Goal: Task Accomplishment & Management: Use online tool/utility

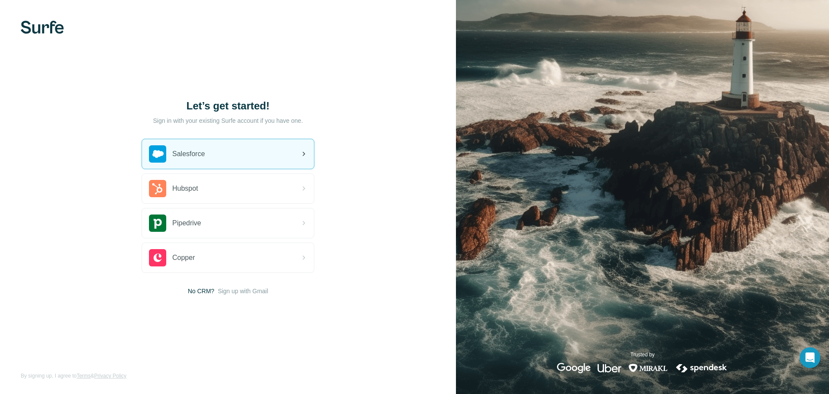
click at [242, 143] on div "Salesforce" at bounding box center [228, 153] width 172 height 29
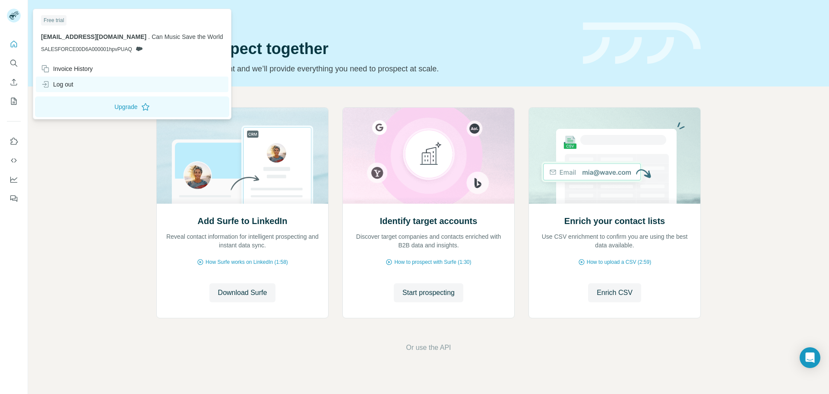
click at [60, 83] on div "Log out" at bounding box center [57, 84] width 32 height 9
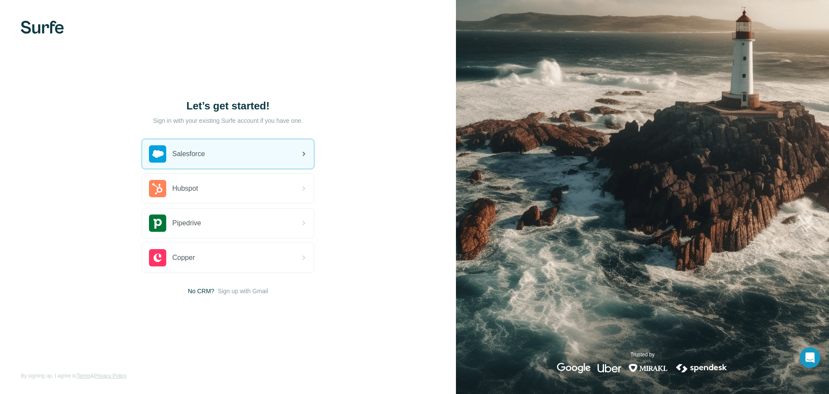
click at [267, 156] on div "Salesforce" at bounding box center [228, 153] width 172 height 29
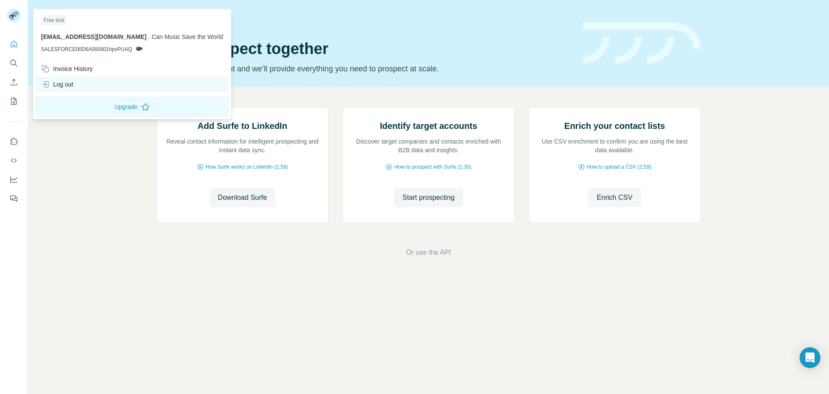
click at [64, 84] on div "Log out" at bounding box center [57, 84] width 32 height 9
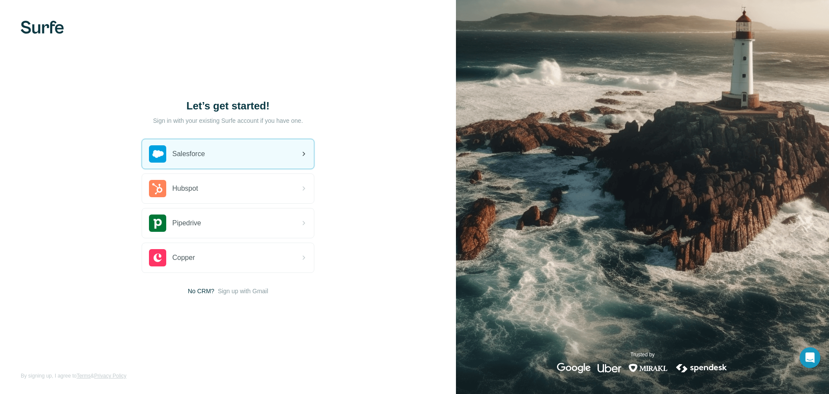
click at [242, 154] on div "Salesforce" at bounding box center [228, 153] width 172 height 29
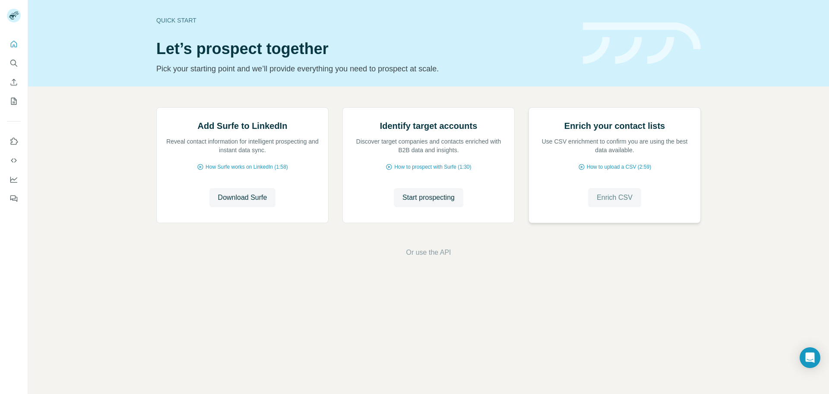
click at [624, 203] on span "Enrich CSV" at bounding box center [615, 197] width 36 height 10
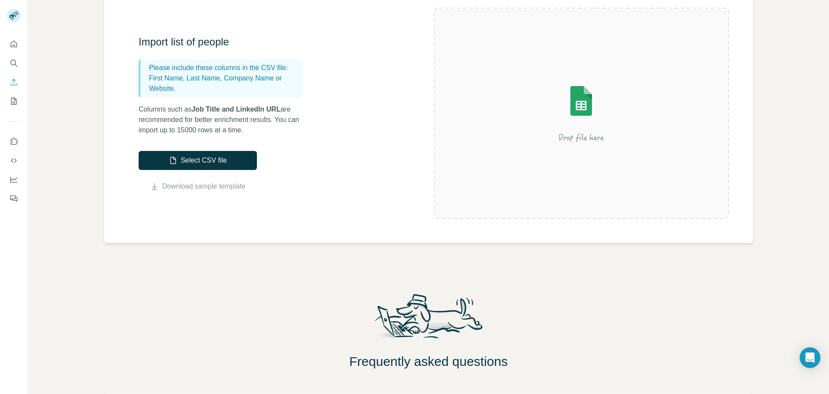
scroll to position [86, 0]
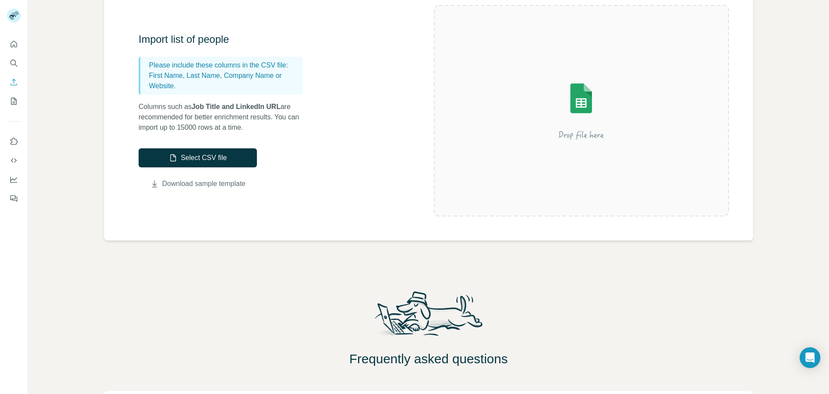
click at [233, 185] on link "Download sample template" at bounding box center [203, 183] width 83 height 10
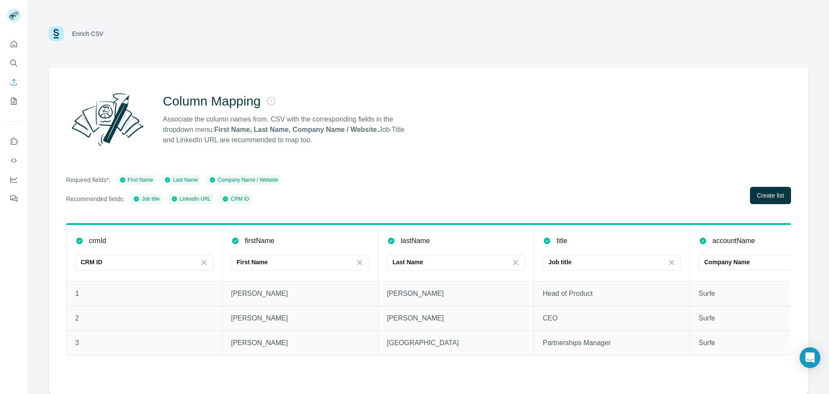
scroll to position [0, 0]
click at [787, 192] on button "Create list" at bounding box center [770, 195] width 41 height 17
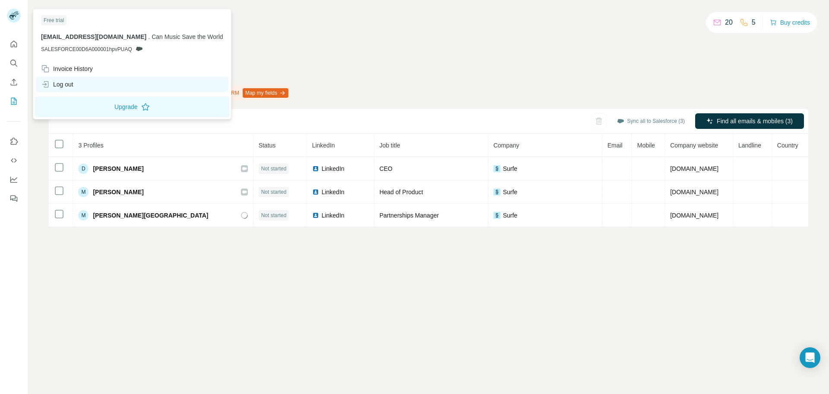
click at [58, 82] on div "Log out" at bounding box center [57, 84] width 32 height 9
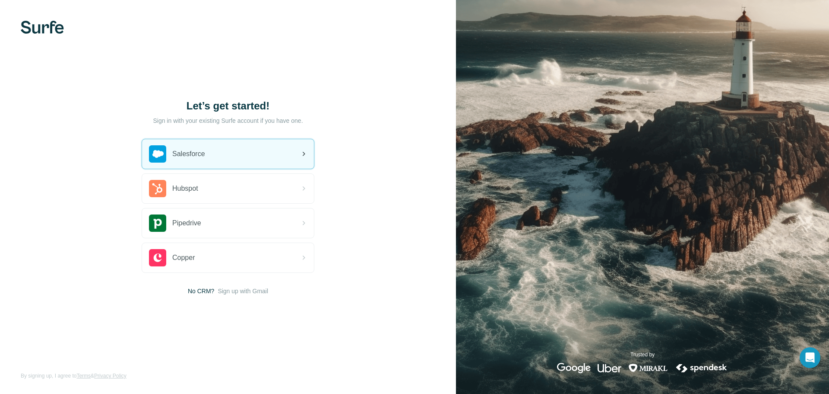
click at [247, 152] on div "Salesforce" at bounding box center [228, 153] width 172 height 29
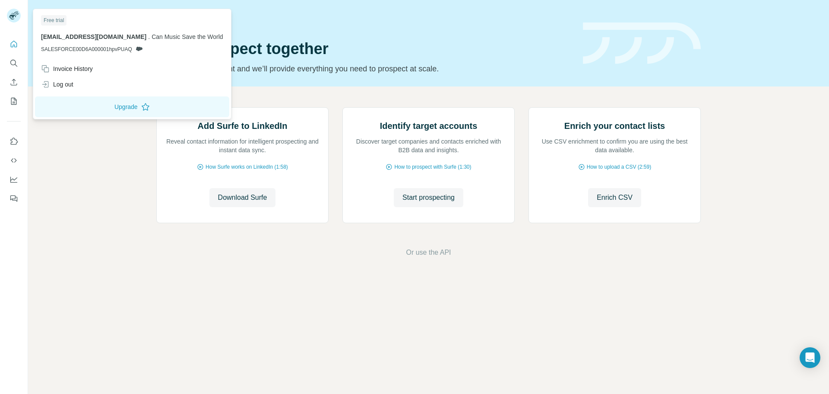
click at [18, 13] on icon at bounding box center [16, 14] width 4 height 2
click at [61, 84] on div "Log out" at bounding box center [57, 84] width 32 height 9
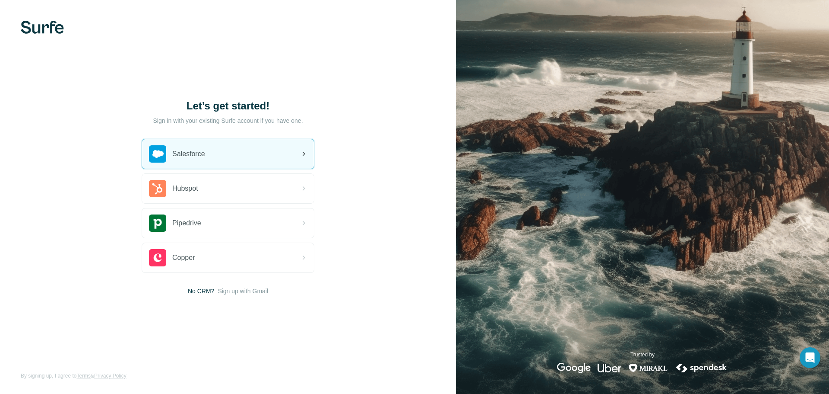
click at [200, 160] on div "Salesforce" at bounding box center [177, 153] width 56 height 17
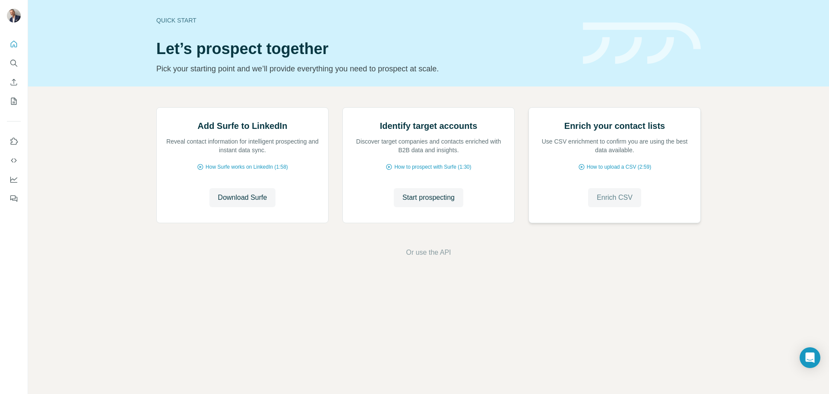
click at [615, 203] on span "Enrich CSV" at bounding box center [615, 197] width 36 height 10
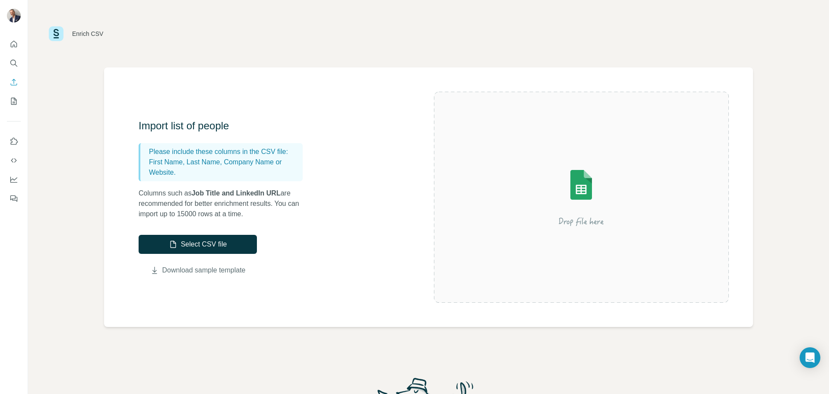
click at [236, 273] on link "Download sample template" at bounding box center [203, 270] width 83 height 10
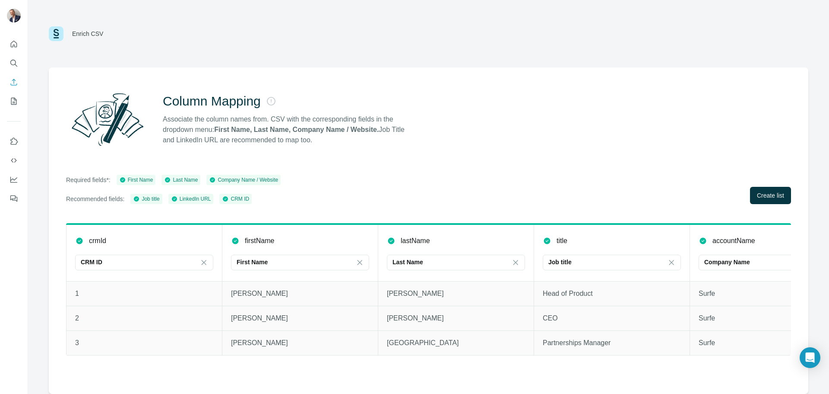
click at [594, 179] on div "Required fields*: First Name Last Name Company Name / Website Recommended field…" at bounding box center [428, 189] width 725 height 29
click at [778, 195] on span "Create list" at bounding box center [770, 195] width 27 height 9
